Goal: Transaction & Acquisition: Download file/media

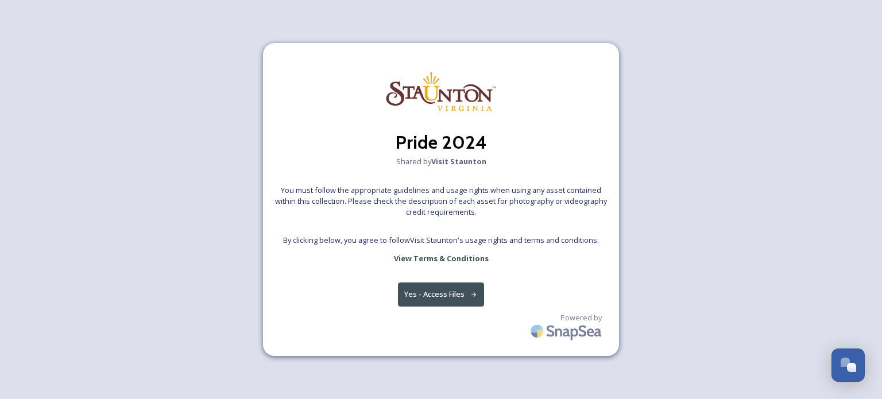
click at [456, 303] on button "Yes - Access Files" at bounding box center [441, 294] width 86 height 24
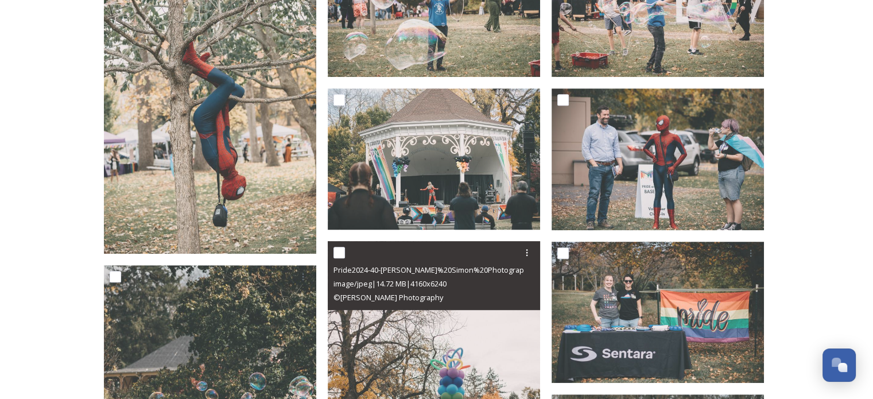
scroll to position [574, 0]
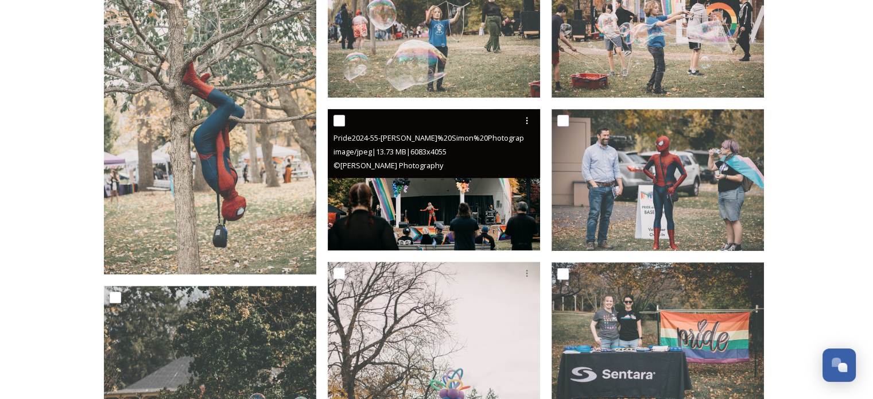
click at [411, 201] on img at bounding box center [434, 180] width 212 height 142
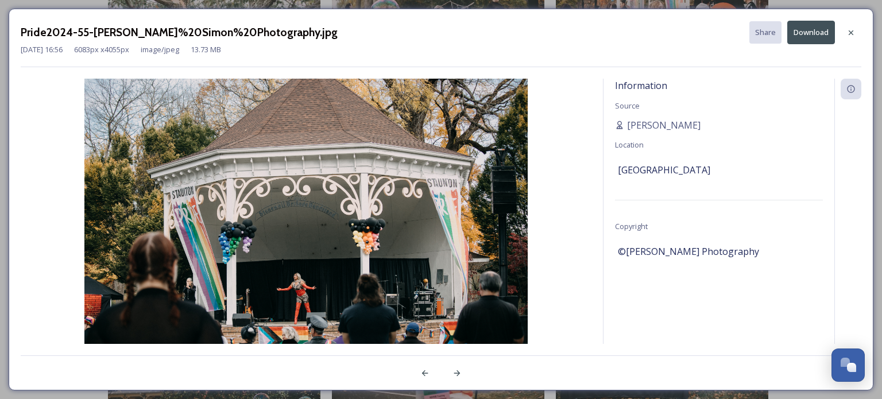
click at [814, 36] on button "Download" at bounding box center [811, 33] width 48 height 24
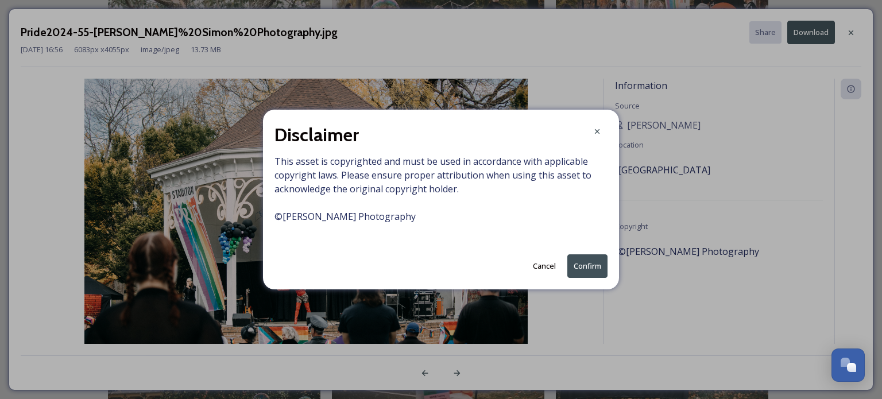
click at [597, 273] on button "Confirm" at bounding box center [587, 266] width 40 height 24
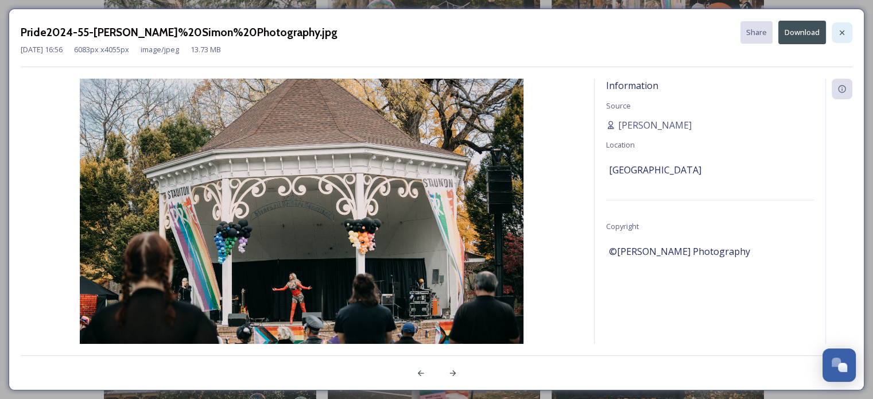
click at [843, 34] on icon at bounding box center [842, 32] width 9 height 9
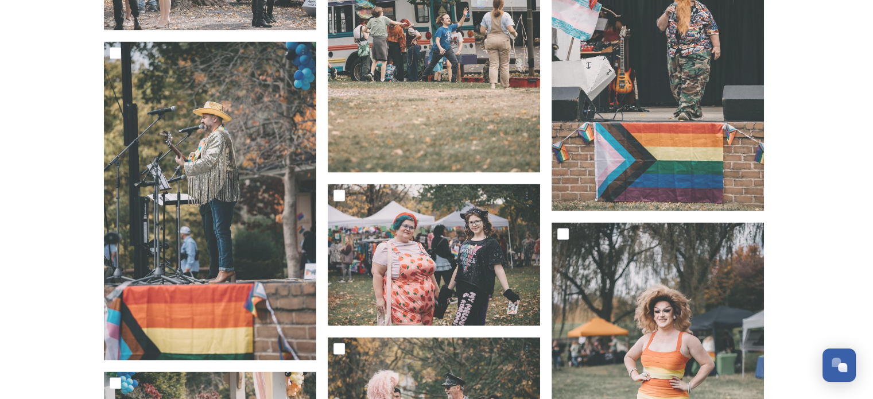
scroll to position [2239, 0]
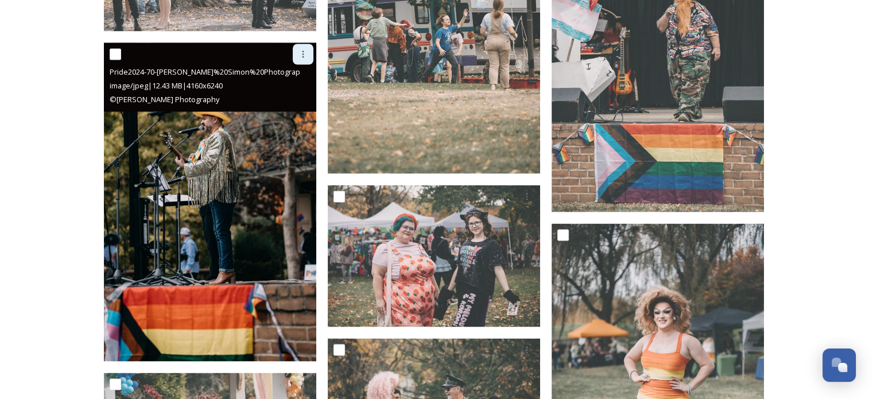
click at [304, 57] on icon at bounding box center [303, 54] width 9 height 9
click at [293, 100] on span "Download" at bounding box center [289, 101] width 35 height 11
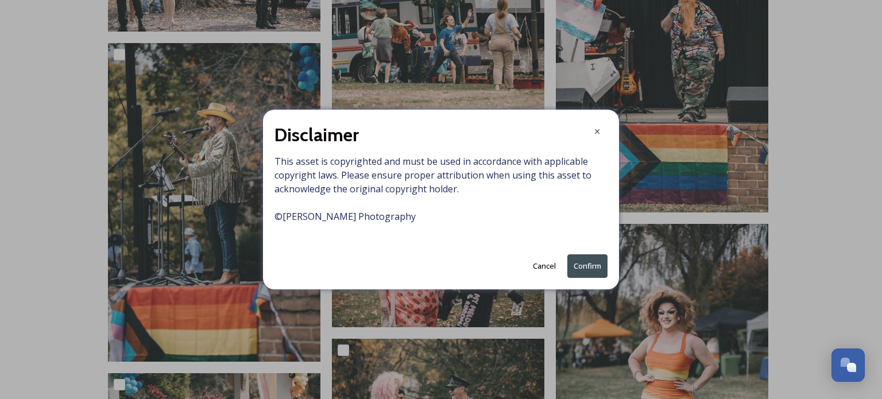
click at [579, 266] on button "Confirm" at bounding box center [587, 266] width 40 height 24
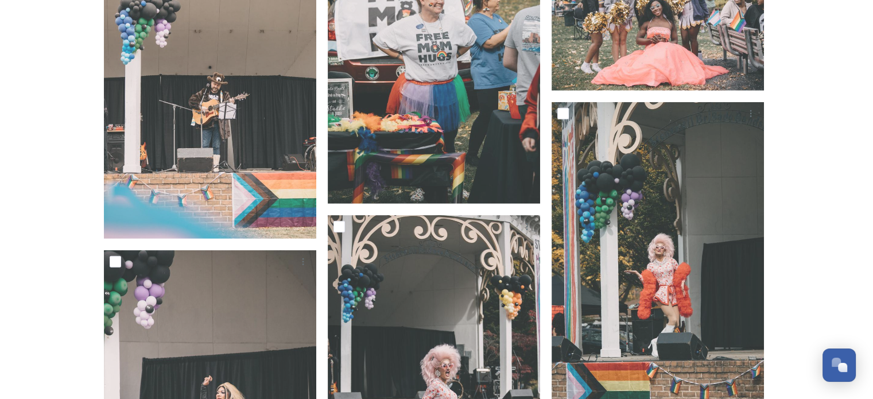
scroll to position [2985, 0]
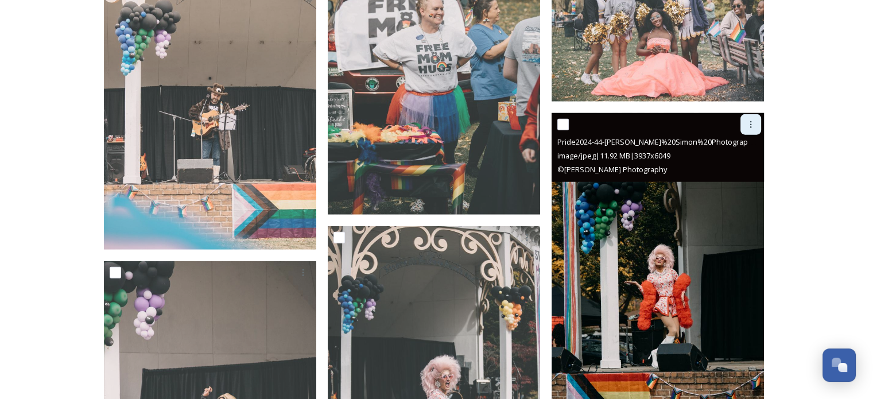
click at [750, 128] on icon at bounding box center [750, 124] width 9 height 9
click at [739, 172] on span "Download" at bounding box center [737, 171] width 35 height 11
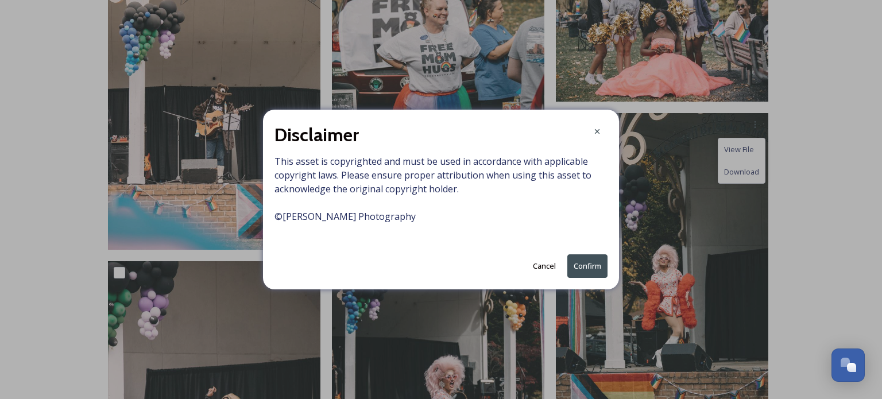
click at [587, 261] on button "Confirm" at bounding box center [587, 266] width 40 height 24
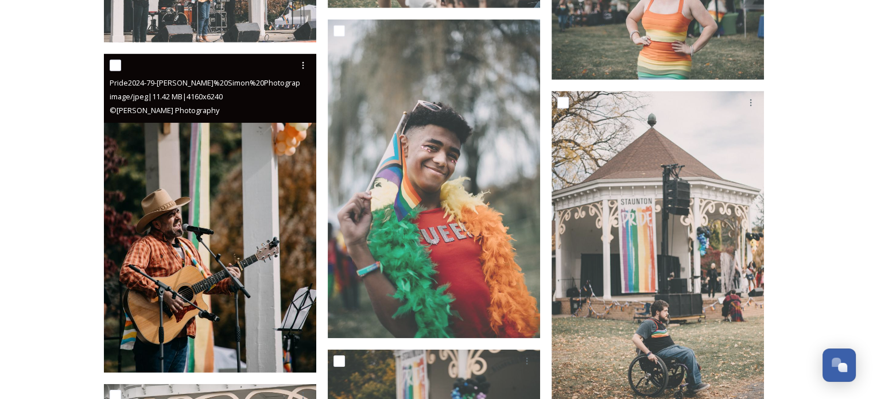
scroll to position [3674, 0]
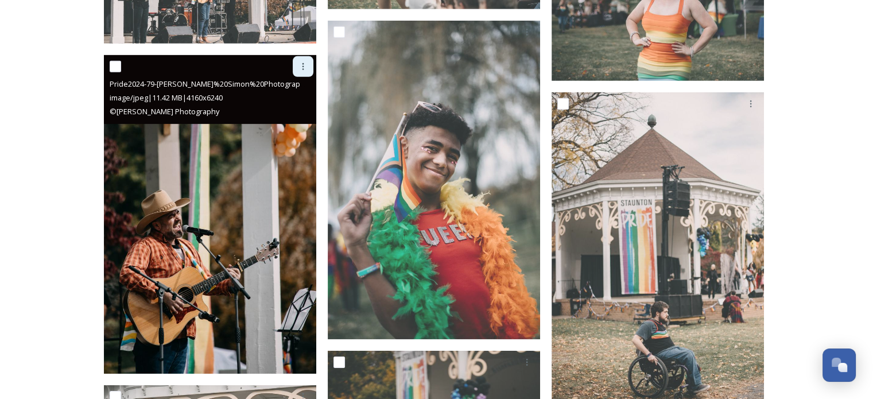
click at [297, 68] on div at bounding box center [303, 66] width 21 height 21
click at [280, 114] on span "Download" at bounding box center [289, 113] width 35 height 11
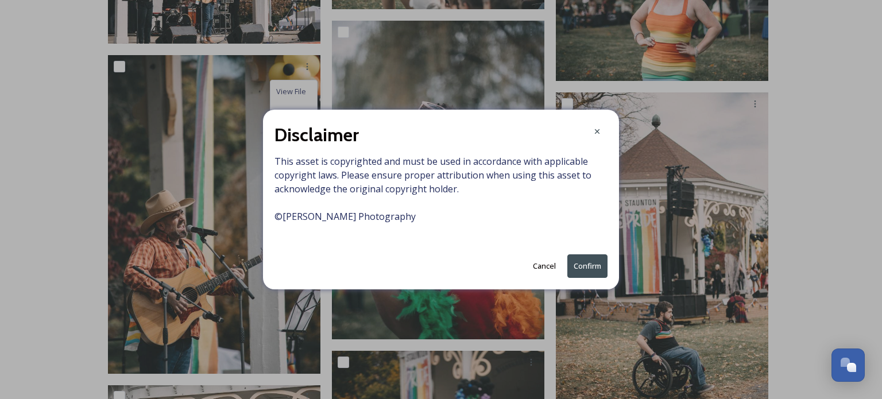
click at [582, 266] on button "Confirm" at bounding box center [587, 266] width 40 height 24
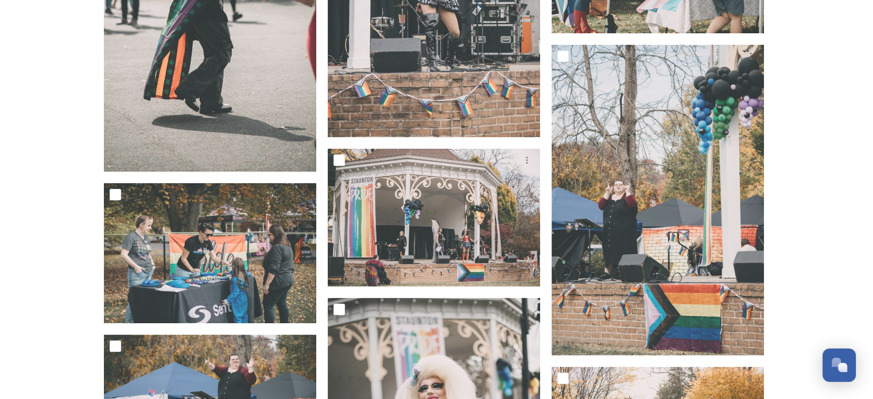
scroll to position [4535, 0]
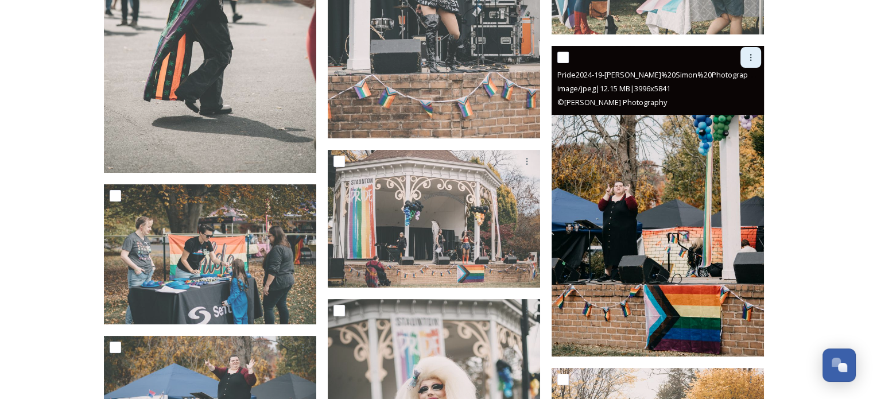
click at [755, 56] on icon at bounding box center [750, 57] width 9 height 9
click at [734, 106] on span "Download" at bounding box center [737, 104] width 35 height 11
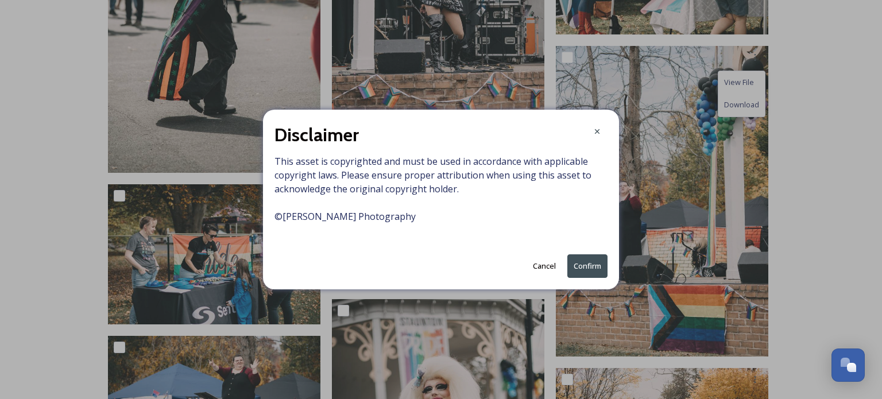
click at [590, 262] on button "Confirm" at bounding box center [587, 266] width 40 height 24
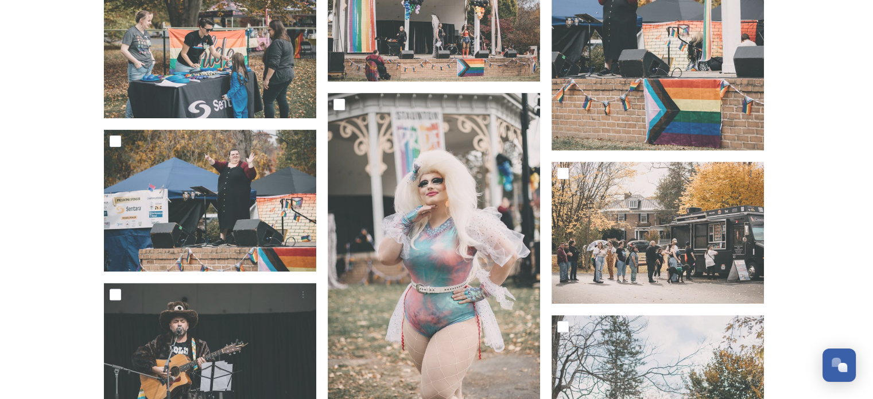
scroll to position [4765, 0]
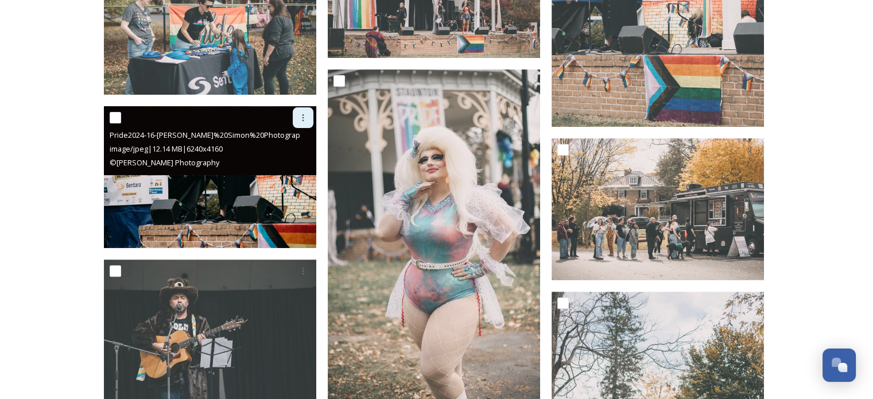
click at [302, 118] on icon at bounding box center [303, 117] width 2 height 7
click at [300, 165] on span "Download" at bounding box center [289, 165] width 35 height 11
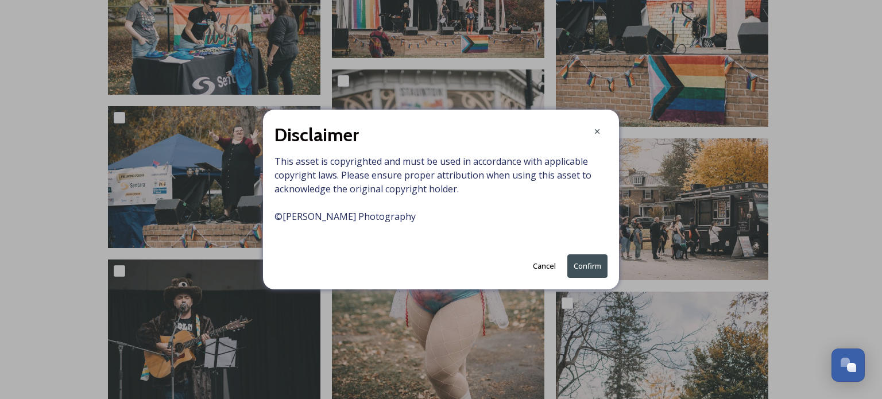
click at [591, 265] on button "Confirm" at bounding box center [587, 266] width 40 height 24
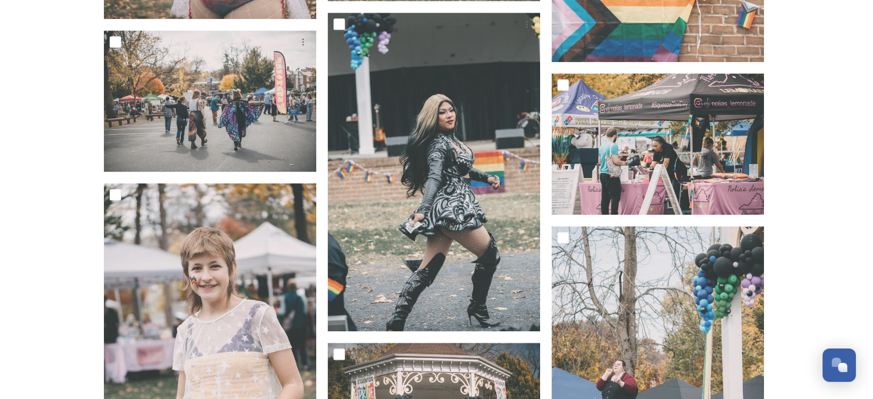
scroll to position [5626, 0]
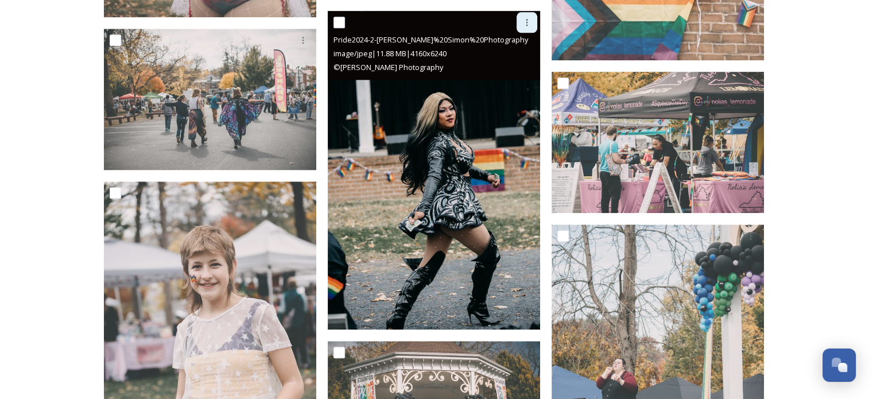
click at [526, 25] on icon at bounding box center [526, 22] width 9 height 9
click at [517, 71] on span "Download" at bounding box center [513, 69] width 35 height 11
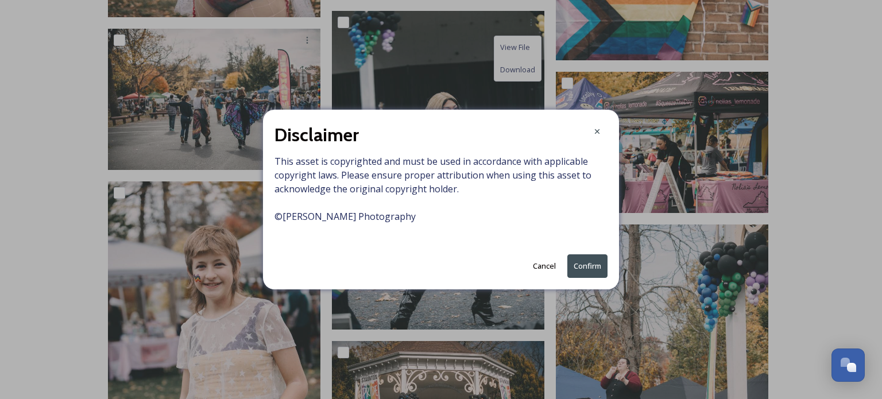
click at [578, 263] on button "Confirm" at bounding box center [587, 266] width 40 height 24
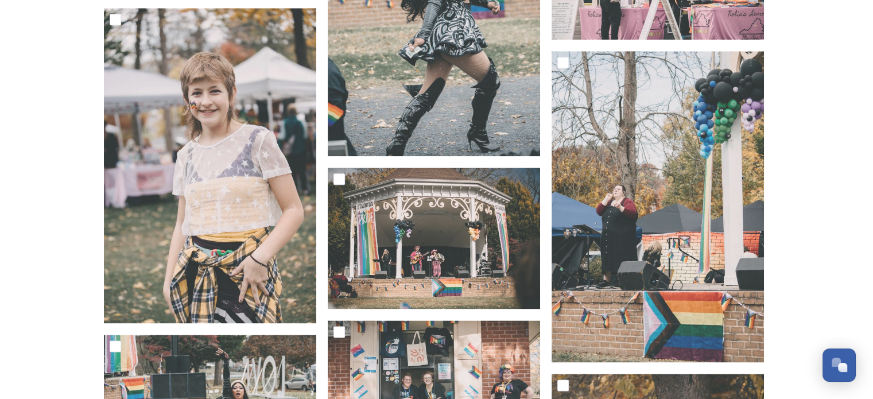
scroll to position [5798, 0]
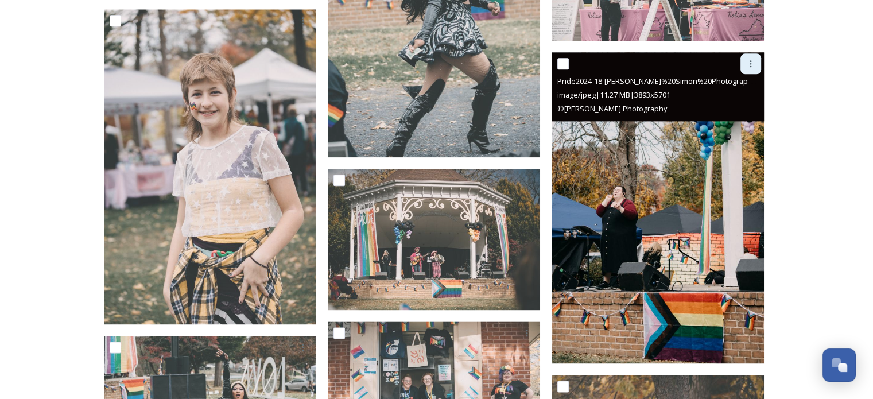
click at [749, 61] on icon at bounding box center [750, 63] width 9 height 9
click at [743, 112] on span "Download" at bounding box center [737, 111] width 35 height 11
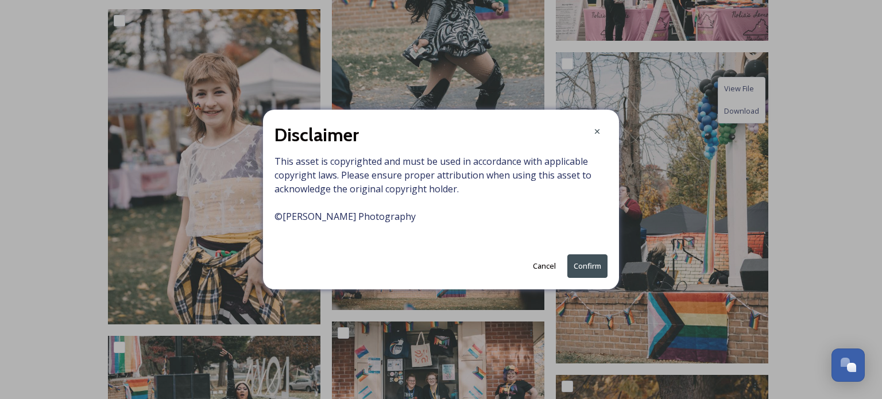
drag, startPoint x: 587, startPoint y: 261, endPoint x: 623, endPoint y: 259, distance: 36.8
click at [587, 261] on button "Confirm" at bounding box center [587, 266] width 40 height 24
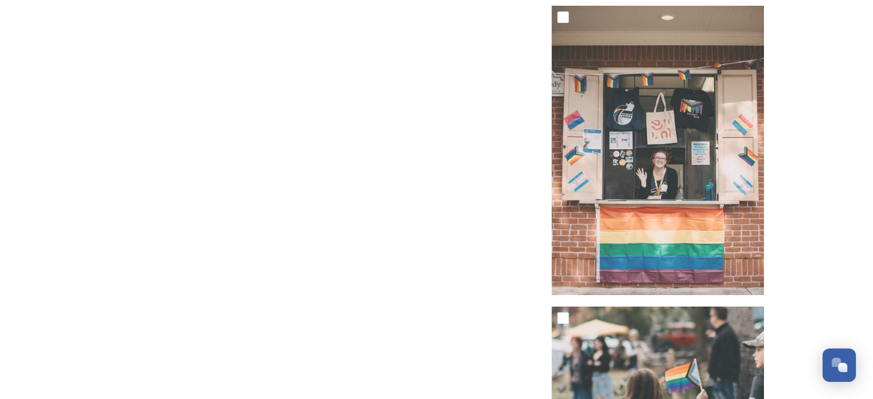
scroll to position [8554, 0]
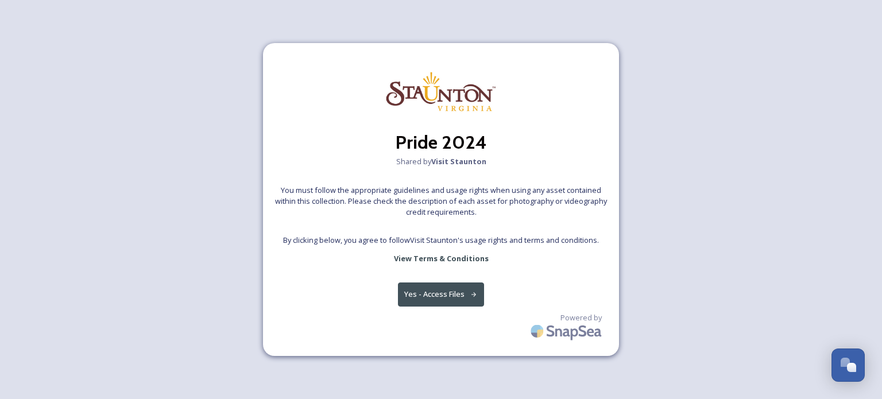
click at [450, 292] on button "Yes - Access Files" at bounding box center [441, 294] width 86 height 24
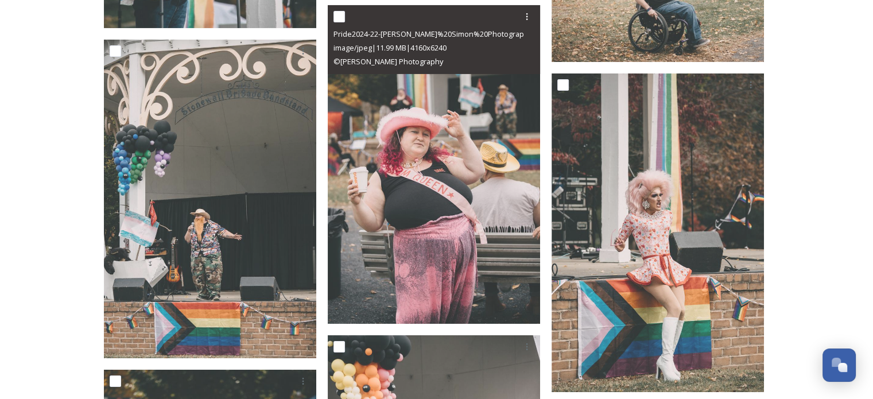
scroll to position [4018, 0]
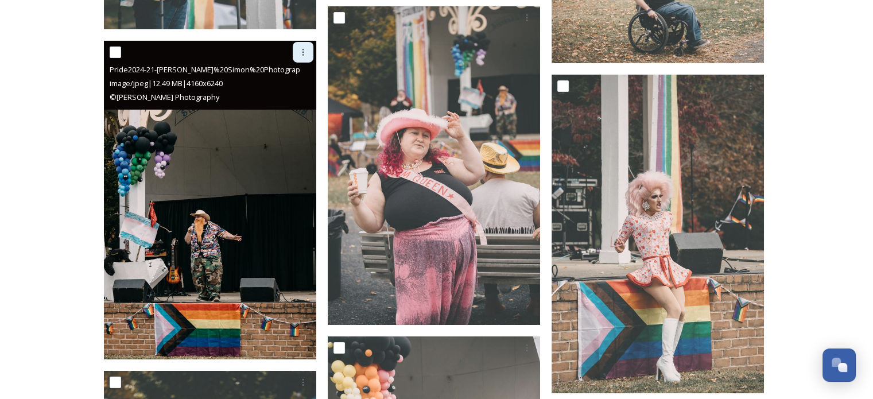
click at [305, 50] on icon at bounding box center [303, 52] width 9 height 9
click at [287, 104] on span "Download" at bounding box center [289, 99] width 35 height 11
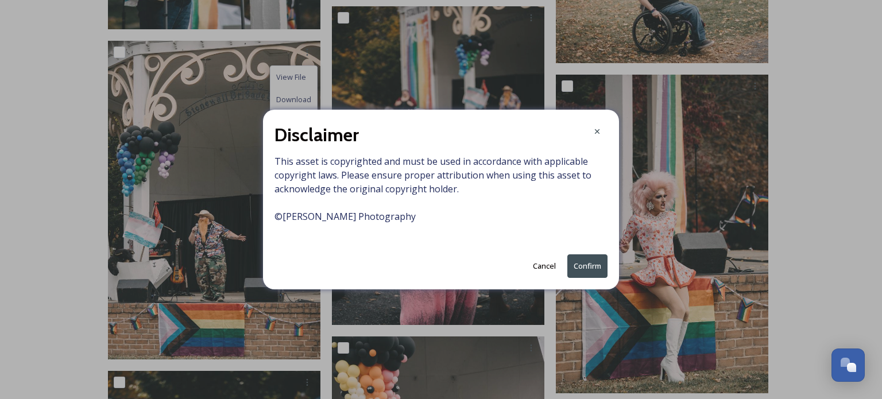
click at [592, 263] on button "Confirm" at bounding box center [587, 266] width 40 height 24
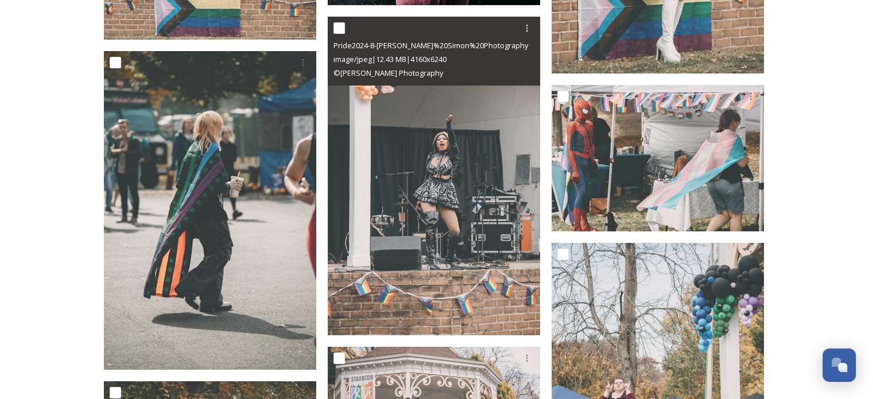
scroll to position [4363, 0]
